Goal: Information Seeking & Learning: Learn about a topic

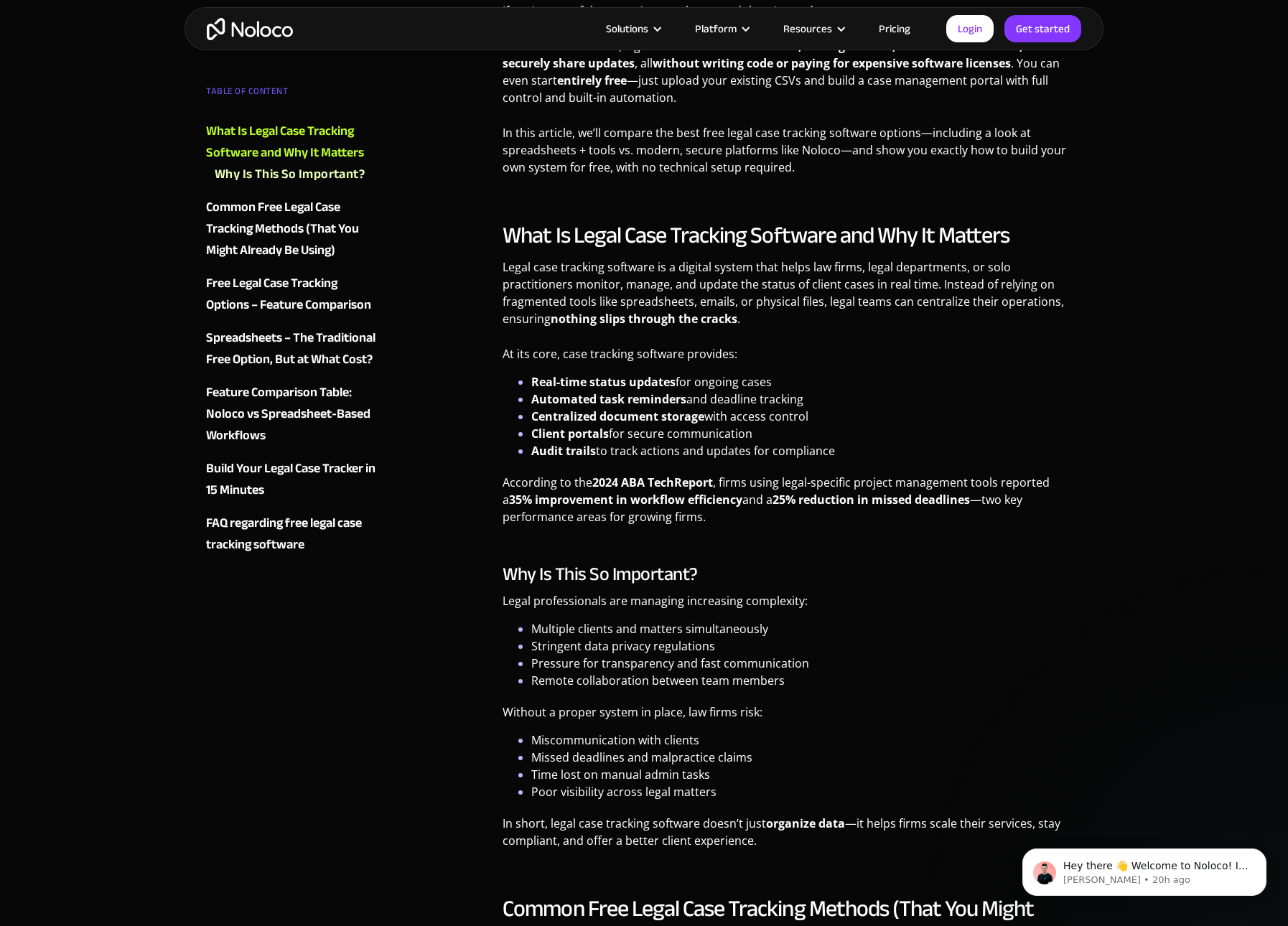
scroll to position [1166, 0]
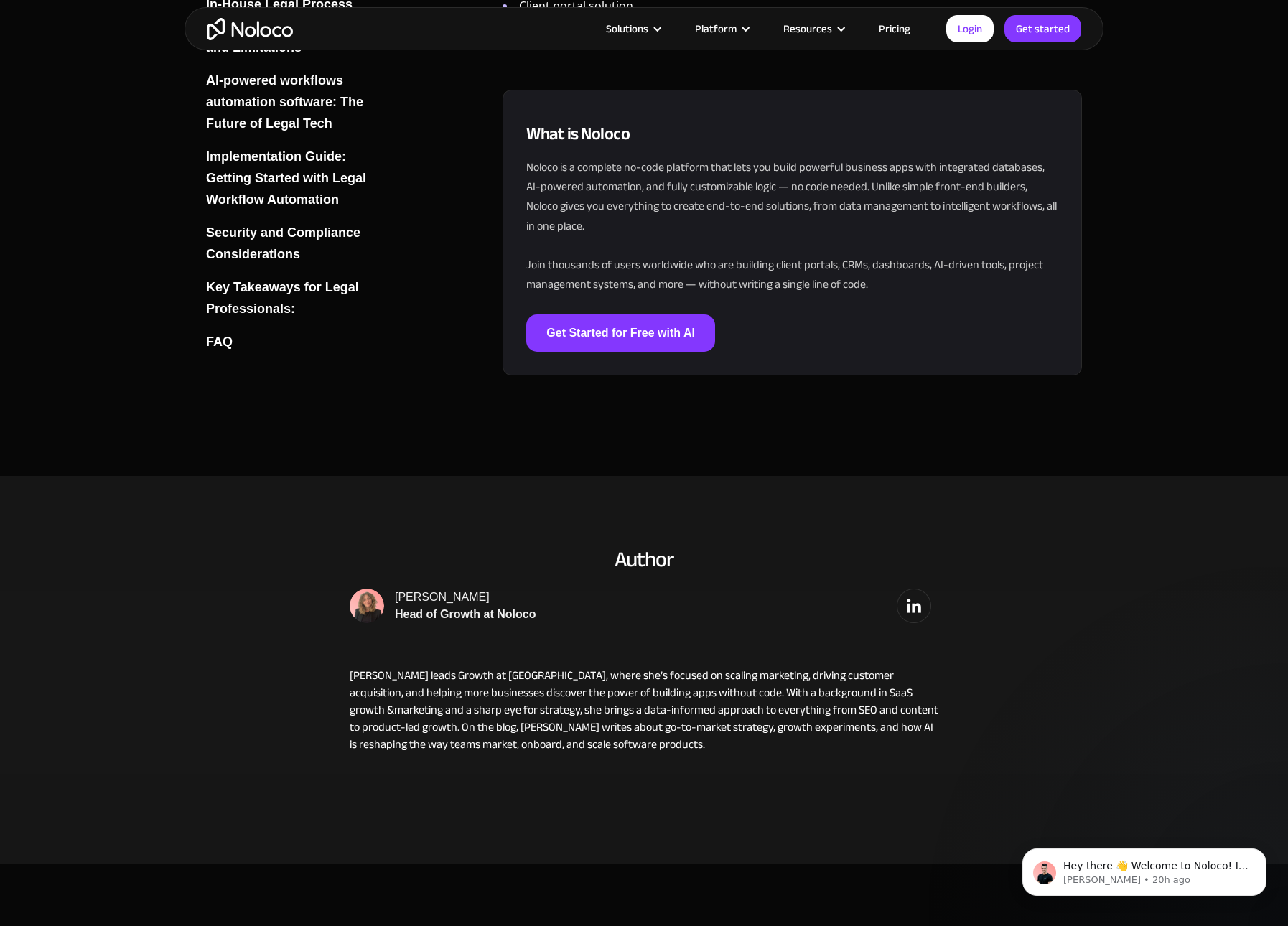
scroll to position [13448, 0]
click at [163, 474] on section "Author Stefania Vichi Head of Growth at Noloco Stefania leads Growth at Noloco,…" at bounding box center [644, 669] width 1288 height 389
